Goal: Task Accomplishment & Management: Use online tool/utility

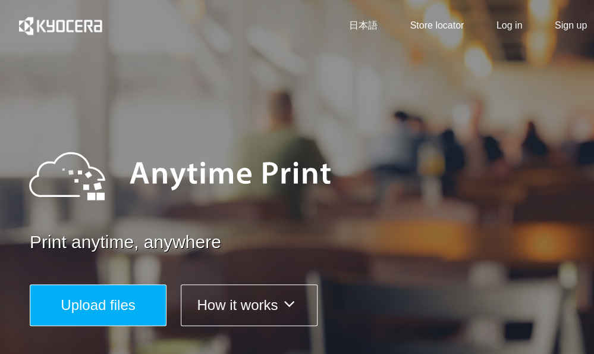
click at [80, 308] on span "Upload files" at bounding box center [98, 305] width 74 height 16
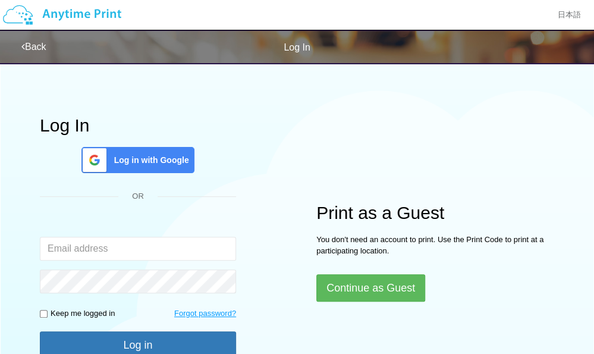
type input "[EMAIL_ADDRESS][DOMAIN_NAME]"
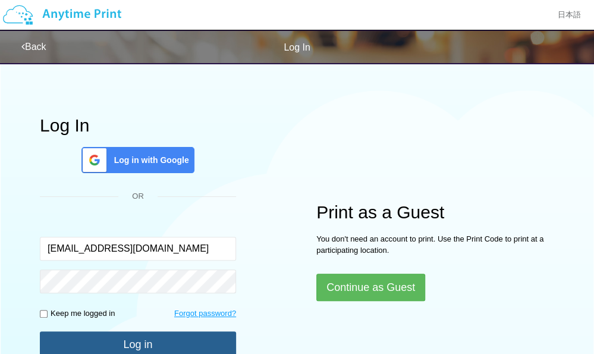
click at [130, 333] on button "Log in" at bounding box center [138, 344] width 196 height 26
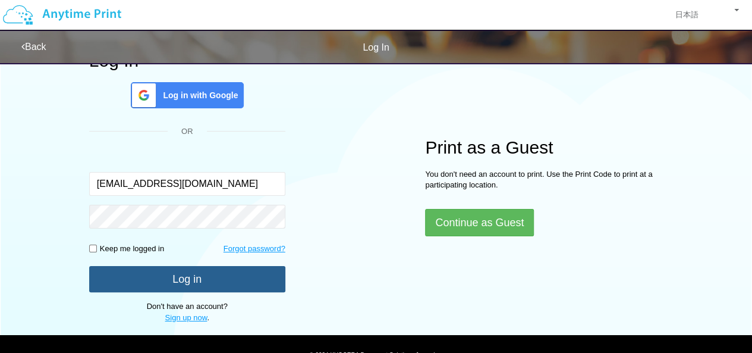
scroll to position [100, 0]
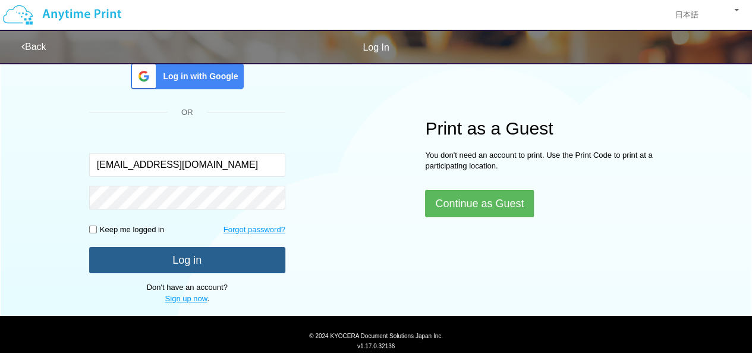
click at [211, 257] on button "Log in" at bounding box center [187, 260] width 196 height 26
click at [208, 262] on button "Log in" at bounding box center [187, 260] width 196 height 26
click at [197, 262] on button "Log in" at bounding box center [187, 260] width 196 height 26
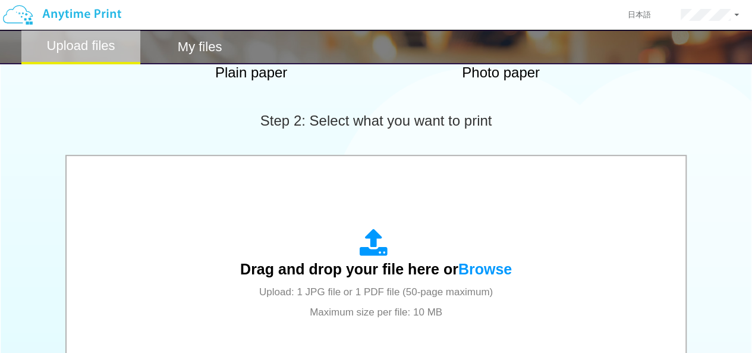
scroll to position [315, 0]
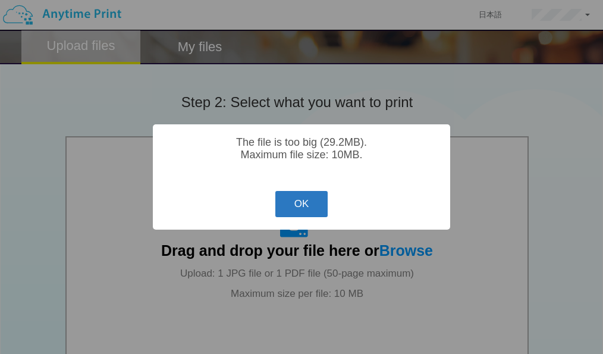
click at [313, 198] on button "OK" at bounding box center [301, 204] width 53 height 26
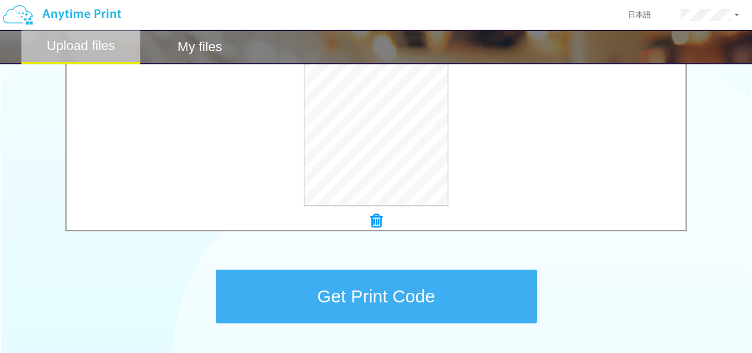
scroll to position [461, 0]
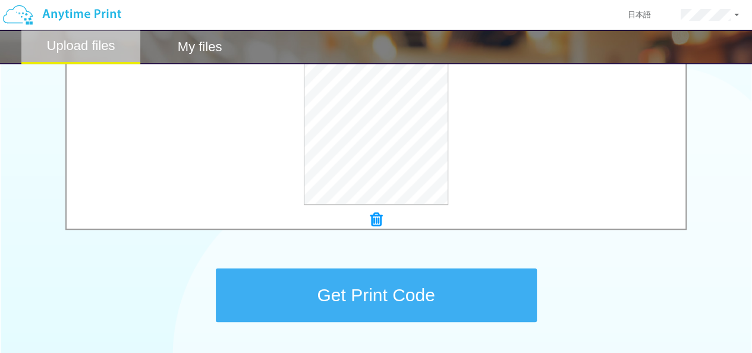
click at [426, 277] on button "Get Print Code" at bounding box center [376, 295] width 321 height 54
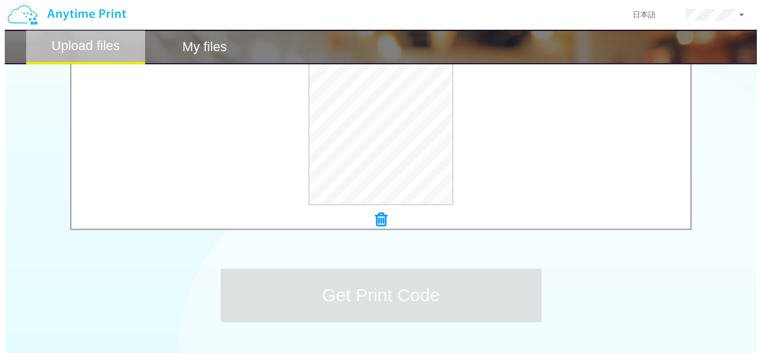
scroll to position [0, 0]
